Goal: Find specific page/section

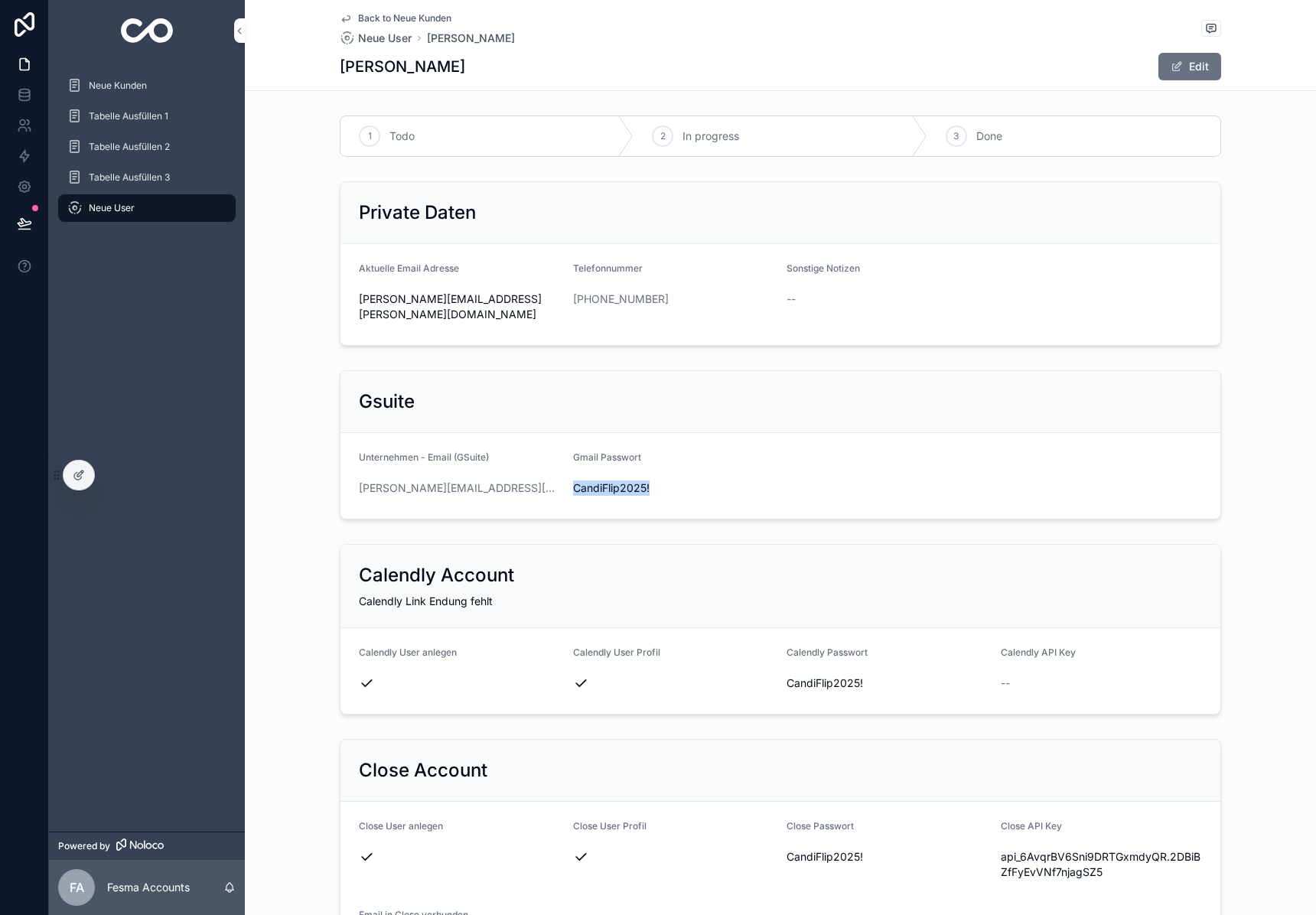
drag, startPoint x: 145, startPoint y: 27, endPoint x: 219, endPoint y: 56, distance: 79.5
click at [145, 27] on img "scrollable content" at bounding box center [147, 31] width 53 height 25
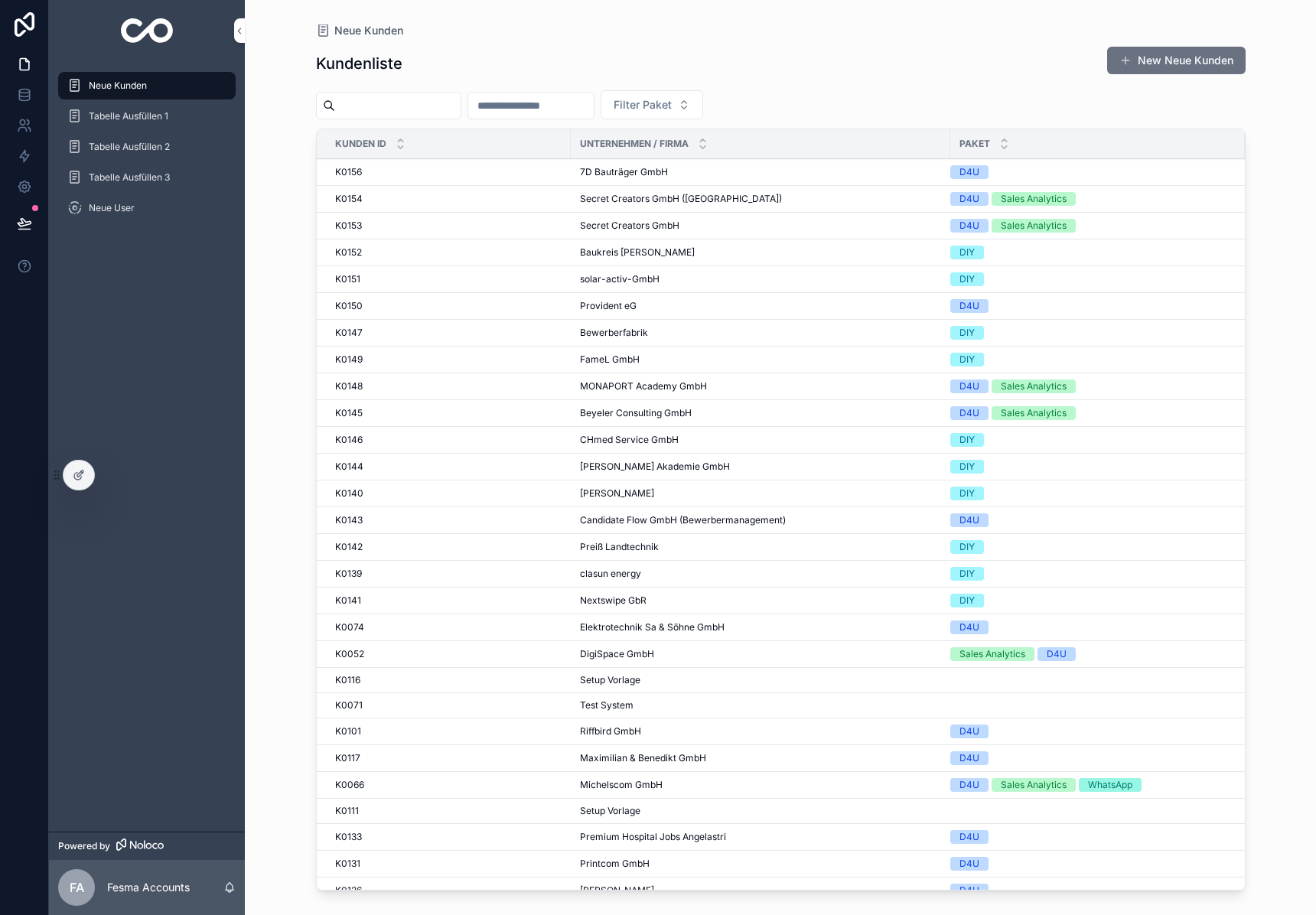
click at [381, 104] on input "scrollable content" at bounding box center [398, 106] width 125 height 22
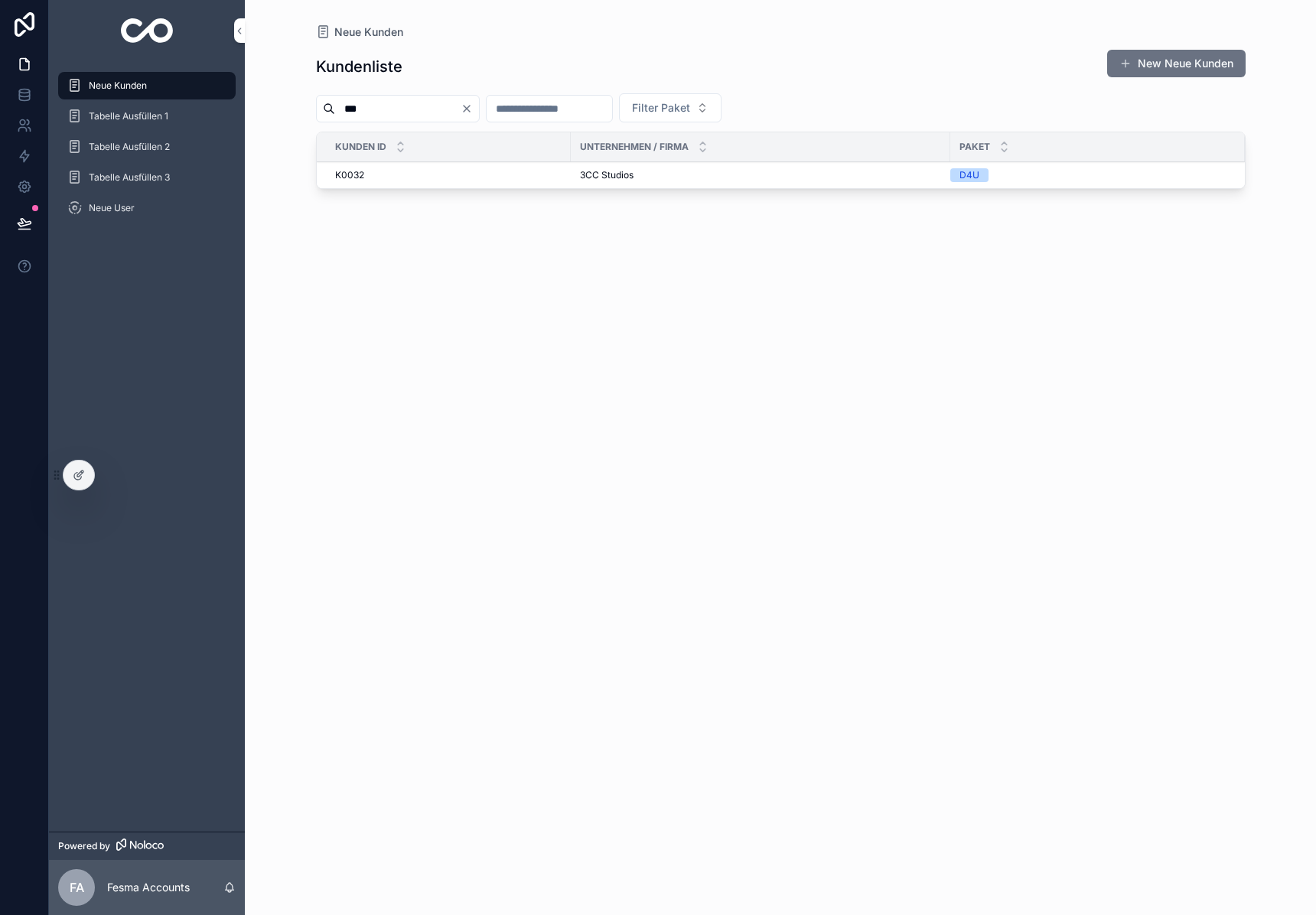
type input "***"
click at [626, 176] on span "3CC Studios" at bounding box center [607, 176] width 53 height 12
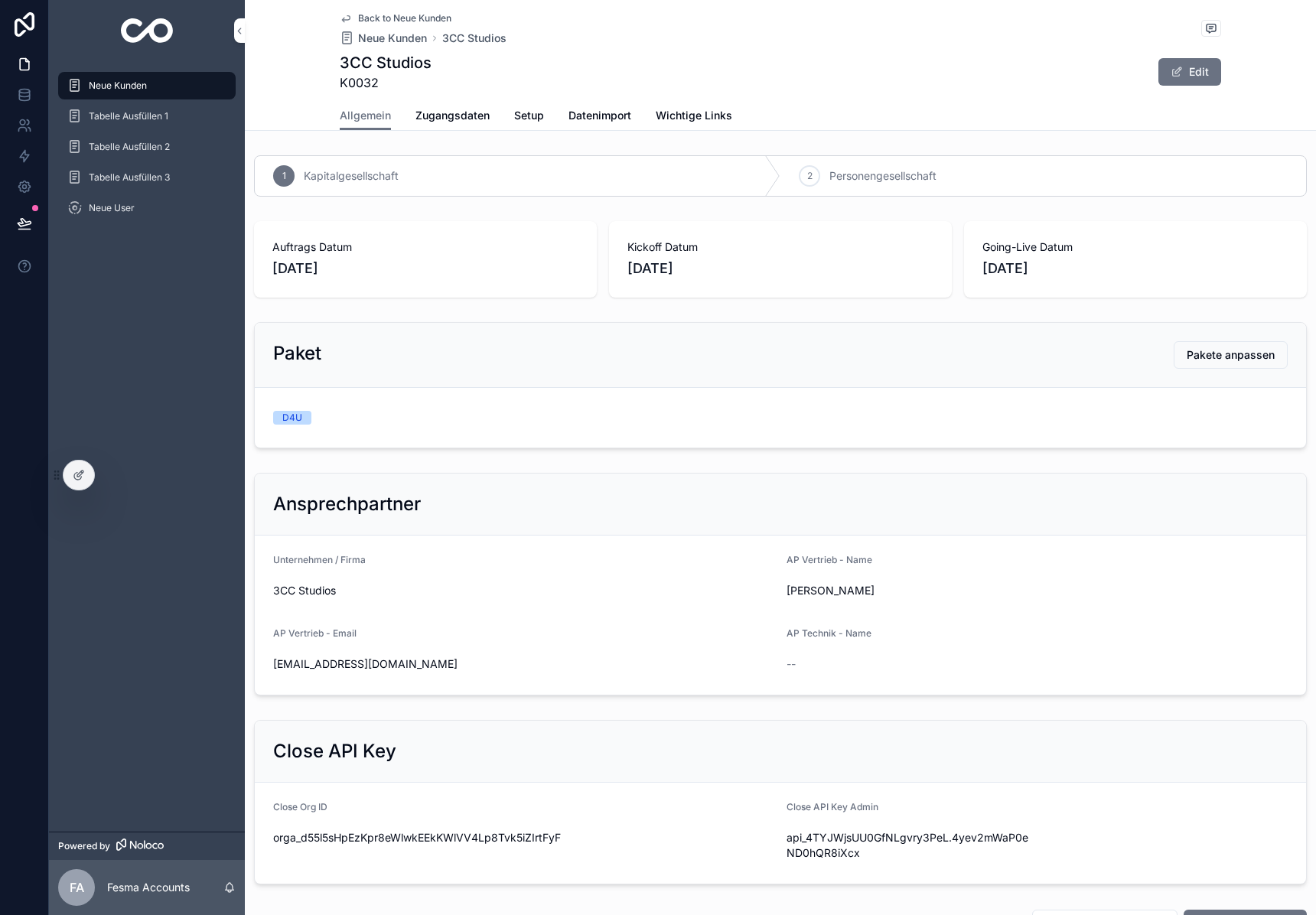
click at [440, 110] on span "Zugangsdaten" at bounding box center [453, 115] width 74 height 15
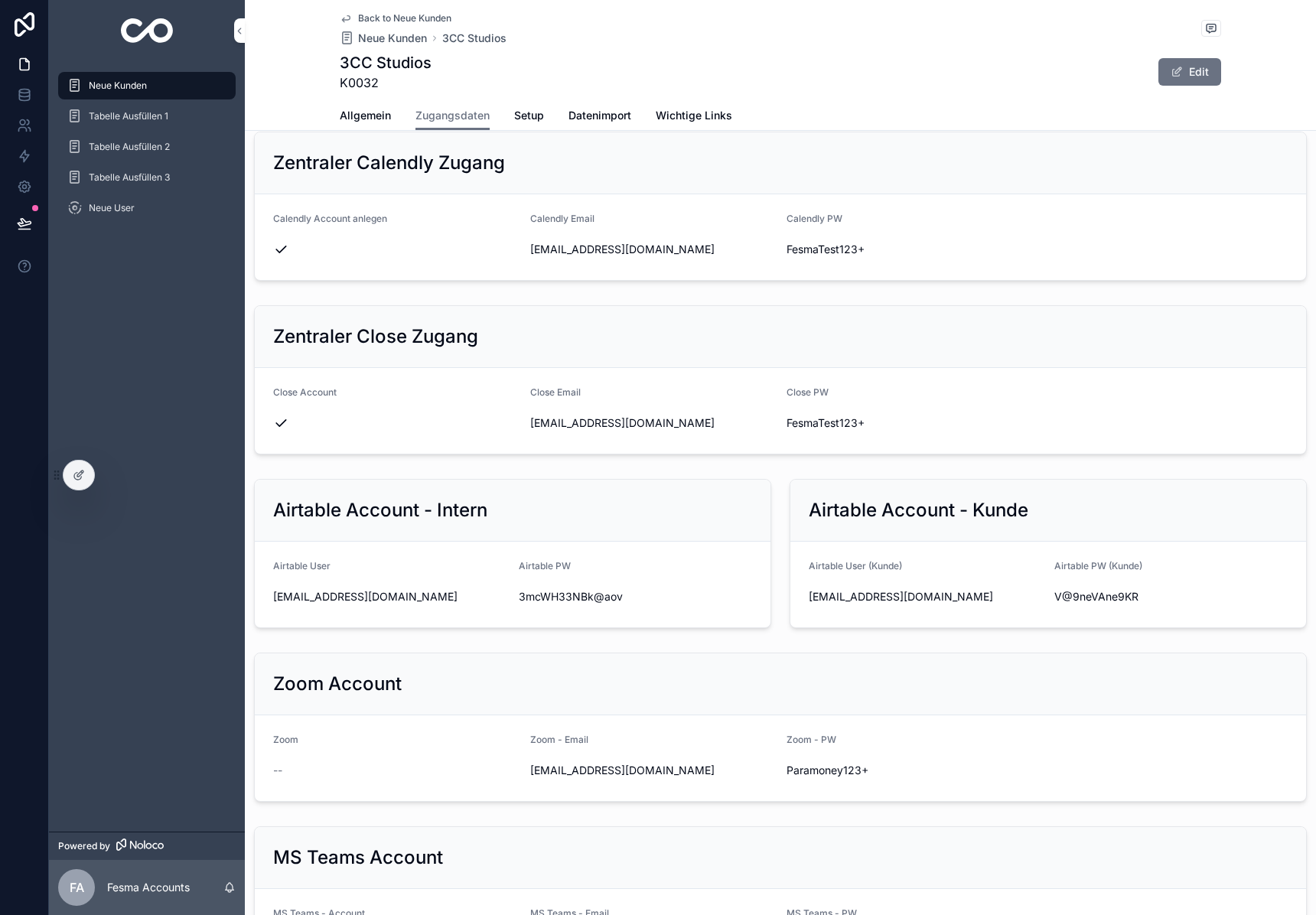
scroll to position [590, 0]
click at [165, 29] on img "scrollable content" at bounding box center [147, 31] width 53 height 25
